Goal: Task Accomplishment & Management: Manage account settings

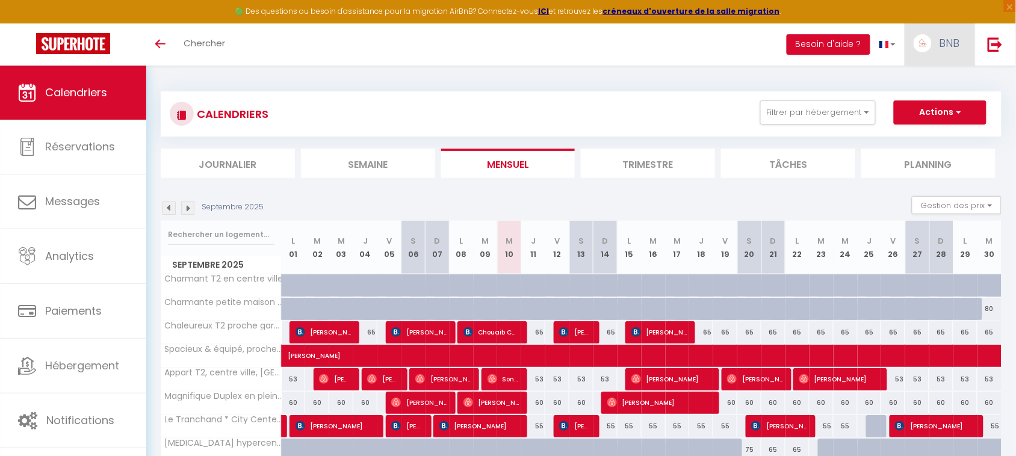
click at [950, 43] on span "BNB" at bounding box center [949, 43] width 20 height 15
click at [923, 83] on link "Paramètres" at bounding box center [926, 83] width 89 height 20
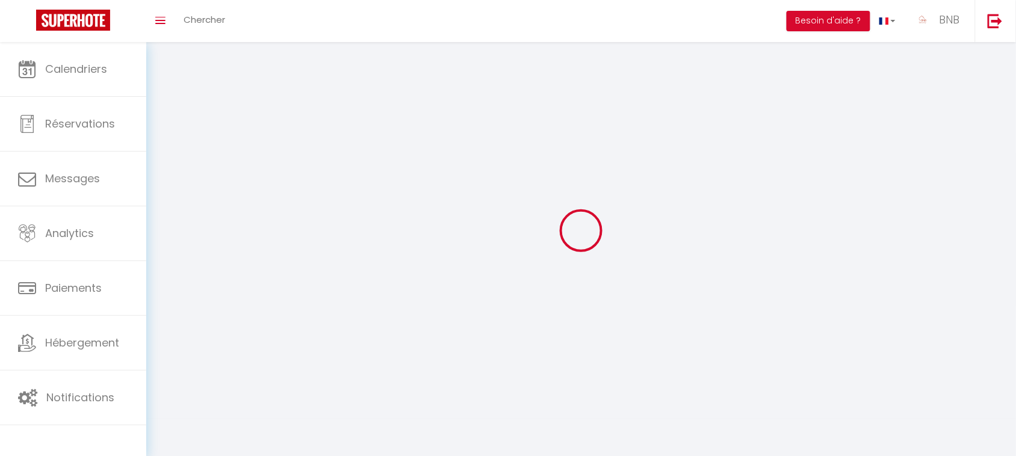
type input "BNB"
type input "SERENITY"
type input "0698093746"
type input "[STREET_ADDRESS]"
type input "38300"
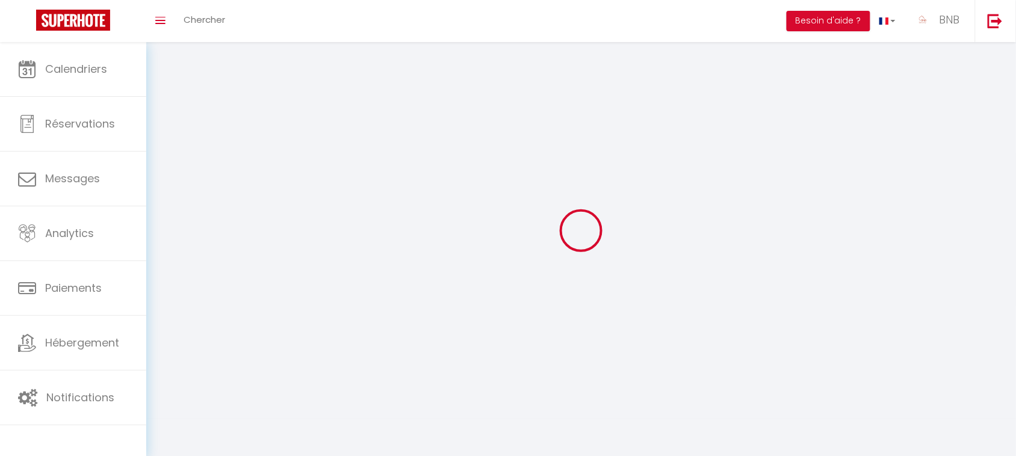
type input "Bourgoin-Jallieu"
type input "inMVcPB2H0TAnwskDZx6lJrIc"
type input "UoTeXMoogfRcUXai7I74fopHf"
select select "28"
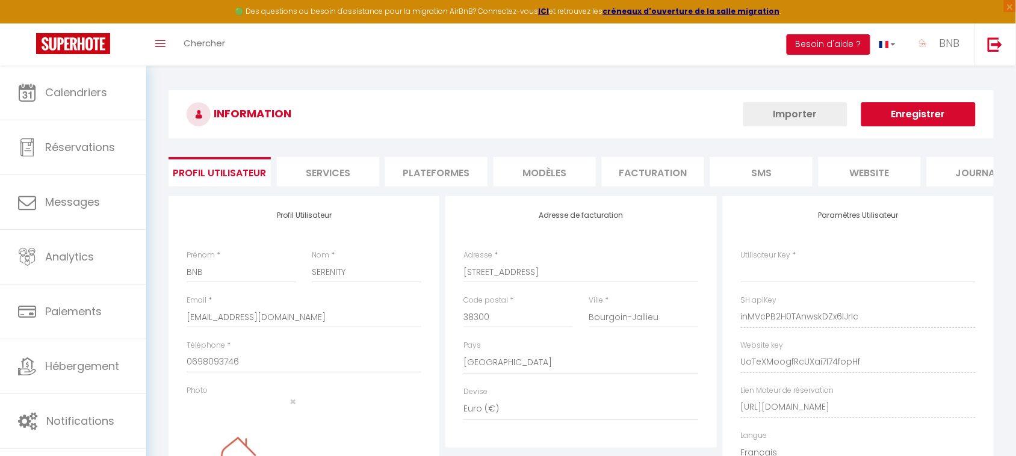
type input "inMVcPB2H0TAnwskDZx6lJrIc"
type input "UoTeXMoogfRcUXai7I74fopHf"
type input "[URL][DOMAIN_NAME]"
select select "fr"
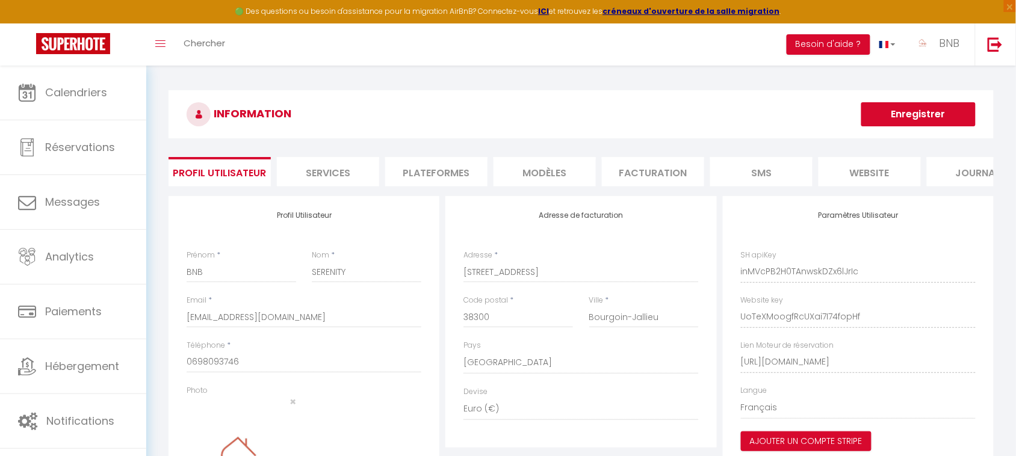
click at [407, 167] on li "Plateformes" at bounding box center [436, 171] width 102 height 29
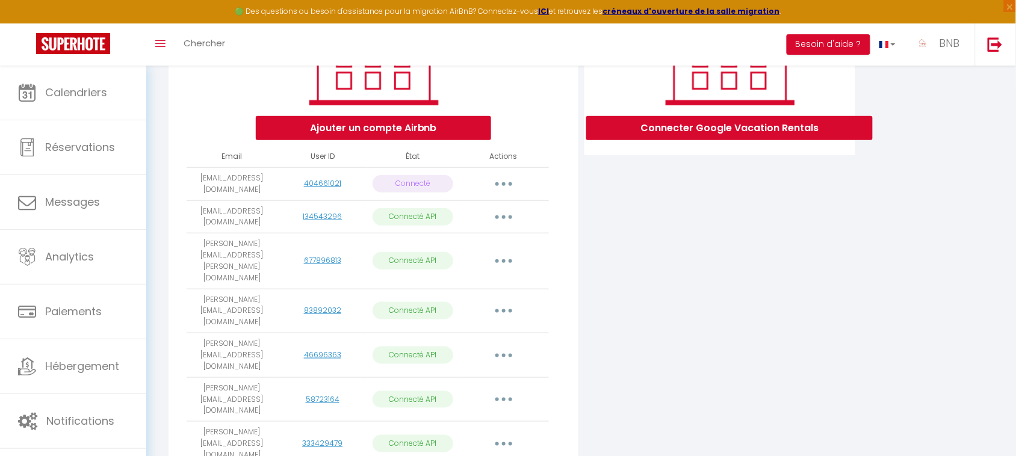
scroll to position [218, 0]
